Goal: Communication & Community: Answer question/provide support

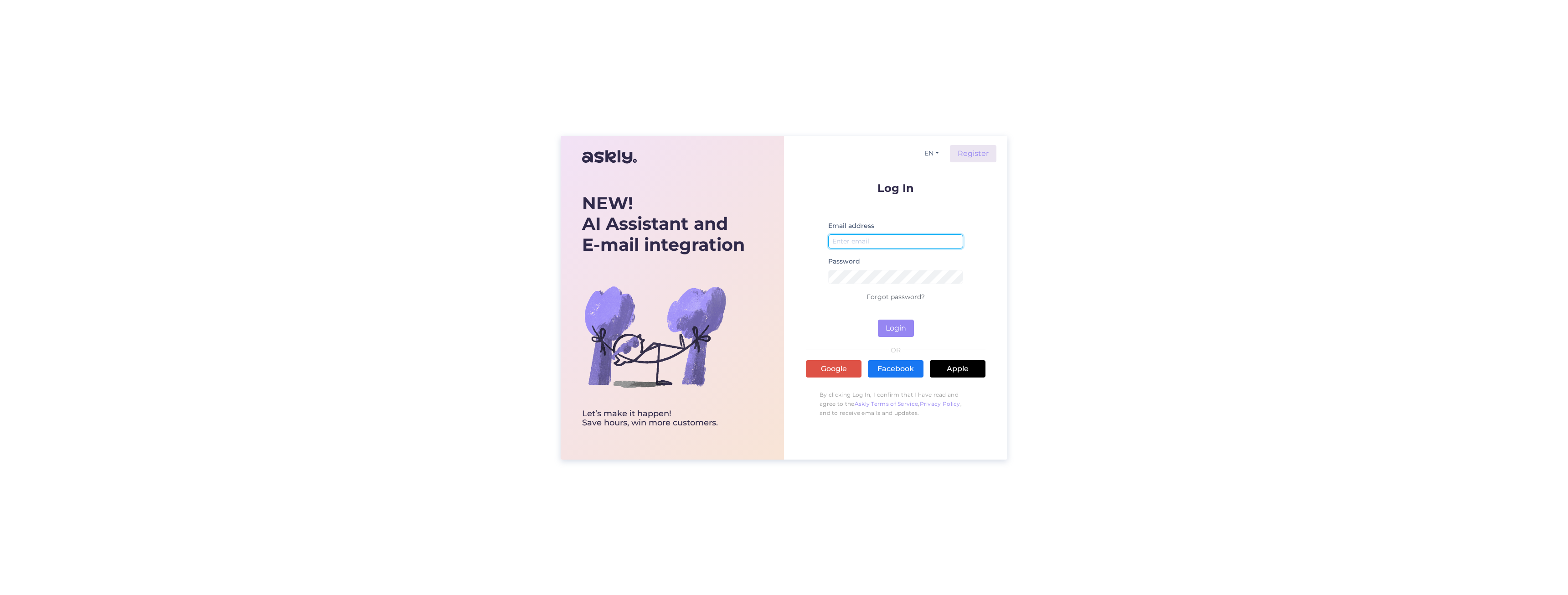
click at [871, 241] on input "email" at bounding box center [896, 241] width 135 height 14
type input "[PERSON_NAME][EMAIL_ADDRESS][DOMAIN_NAME]"
click at [878, 320] on button "Login" at bounding box center [895, 328] width 36 height 17
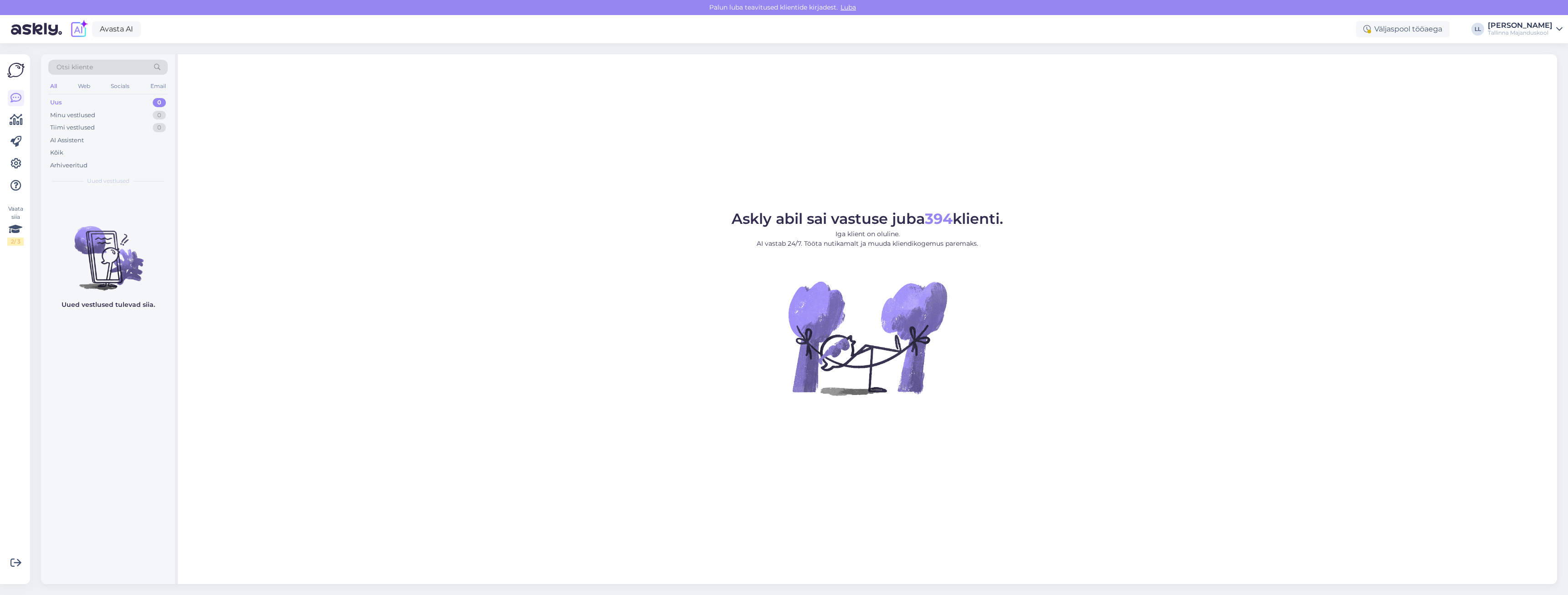
click at [91, 105] on div "Uus 0" at bounding box center [108, 102] width 119 height 13
click at [97, 118] on div "Minu vestlused 0" at bounding box center [108, 115] width 119 height 13
click at [81, 163] on div "Arhiveeritud" at bounding box center [68, 165] width 37 height 9
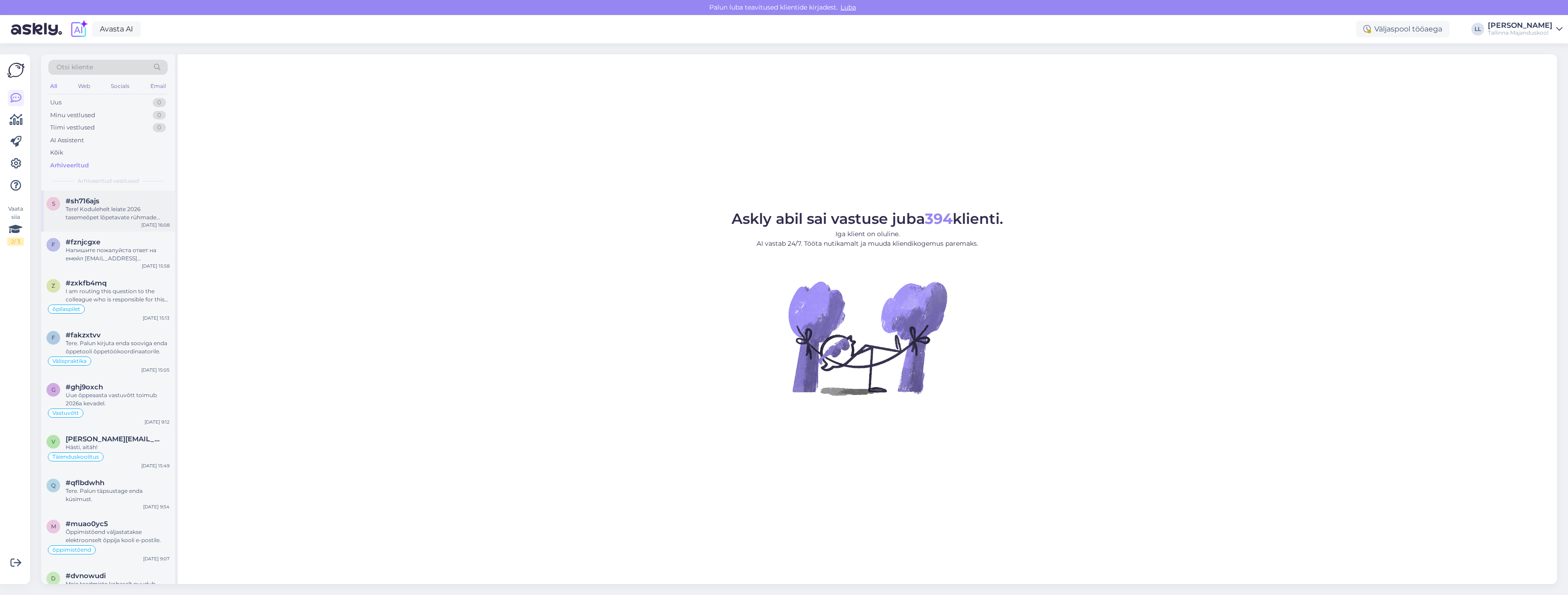
click at [121, 219] on div "Tere! Kodulehelt leiate 2026 tasemeõpet lõpetavate rühmade ajakava [URL][DOMAIN…" at bounding box center [117, 213] width 104 height 16
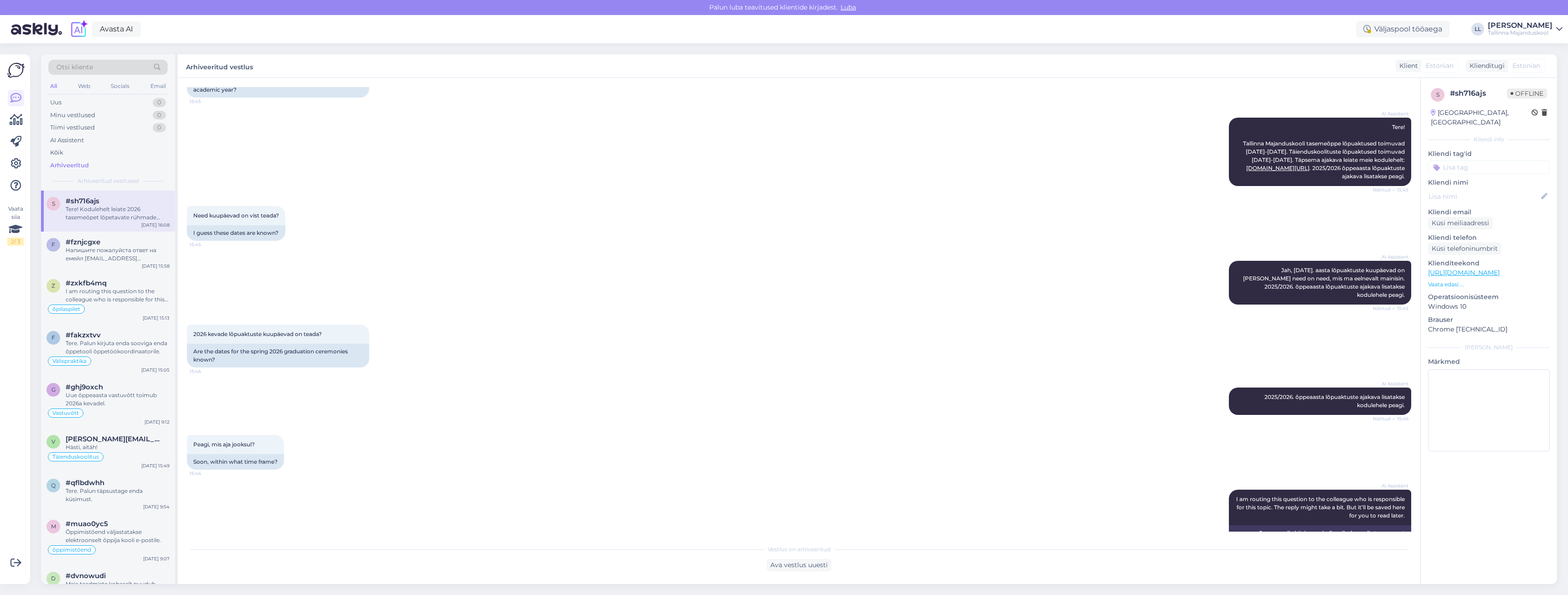
scroll to position [172, 0]
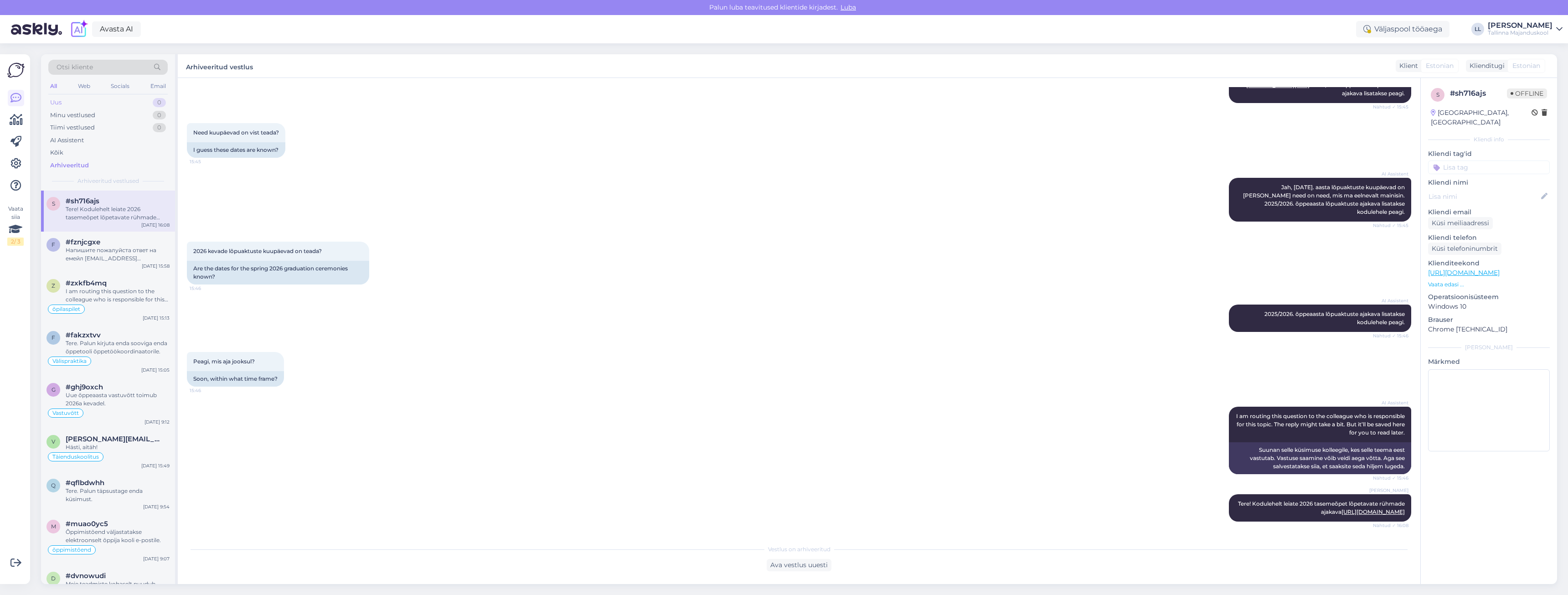
click at [76, 103] on div "Uus 0" at bounding box center [108, 102] width 119 height 13
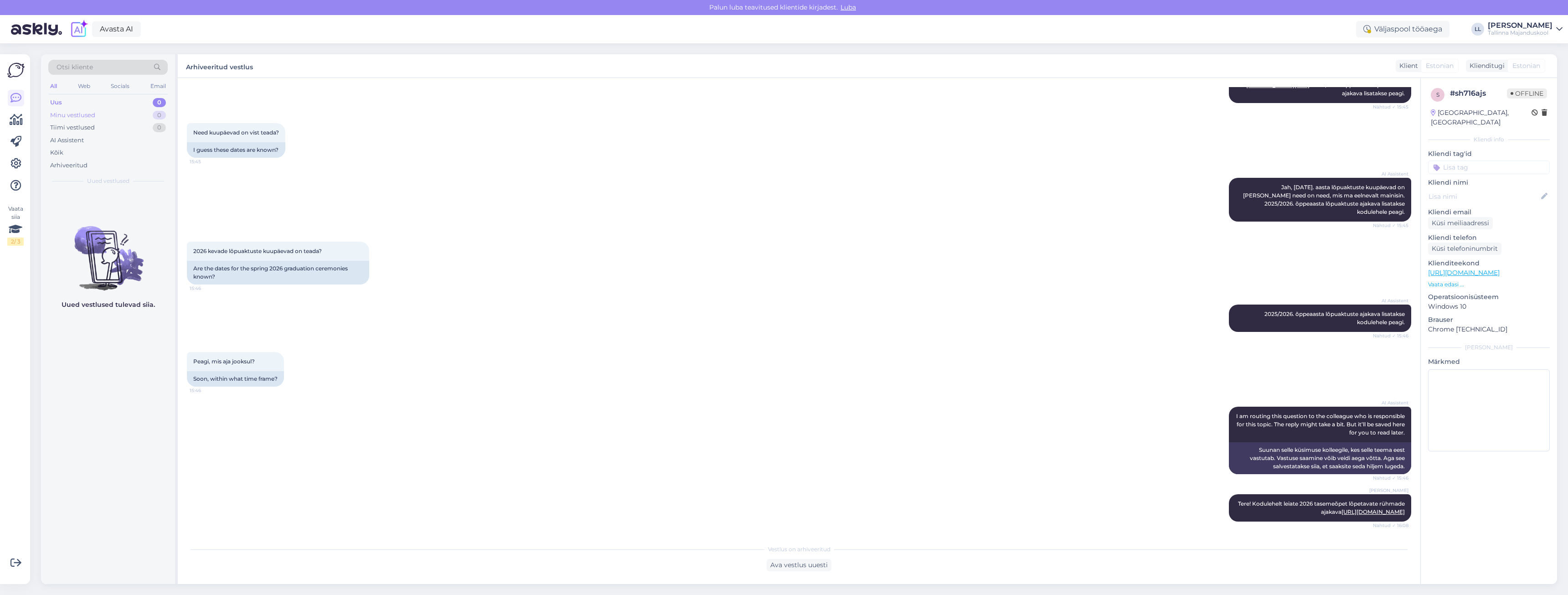
click at [90, 115] on div "Minu vestlused" at bounding box center [72, 115] width 45 height 9
click at [91, 130] on div "Tiimi vestlused" at bounding box center [72, 127] width 44 height 9
